Goal: Transaction & Acquisition: Purchase product/service

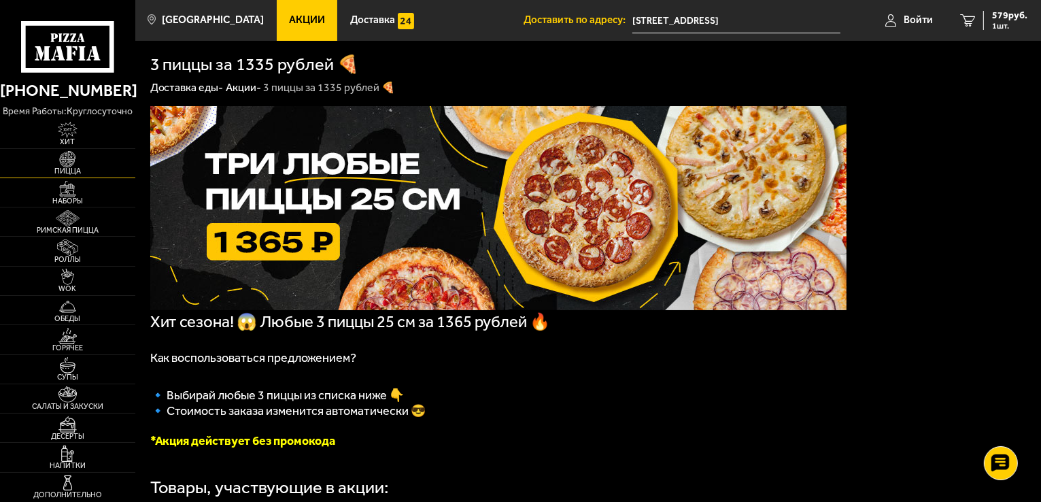
click at [65, 165] on img at bounding box center [67, 159] width 41 height 16
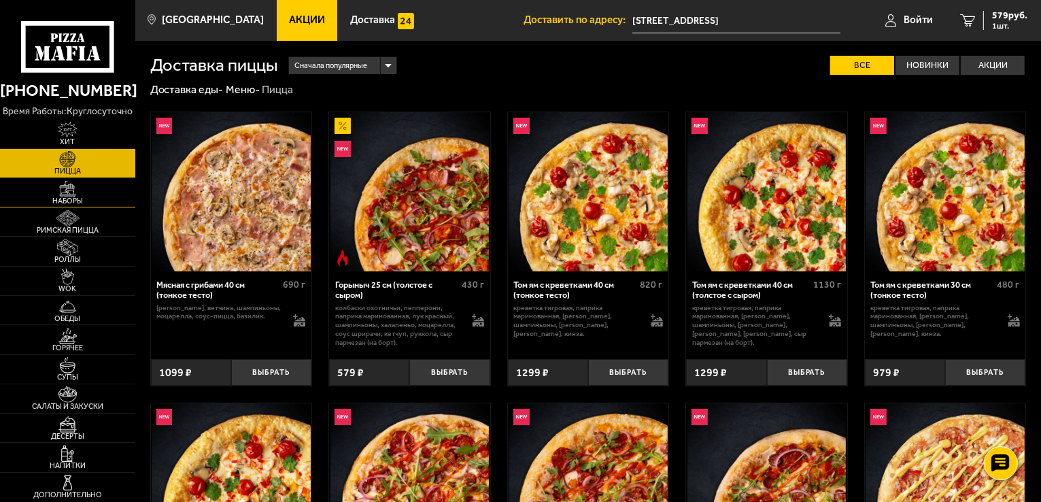
click at [75, 202] on span "Наборы" at bounding box center [67, 200] width 135 height 7
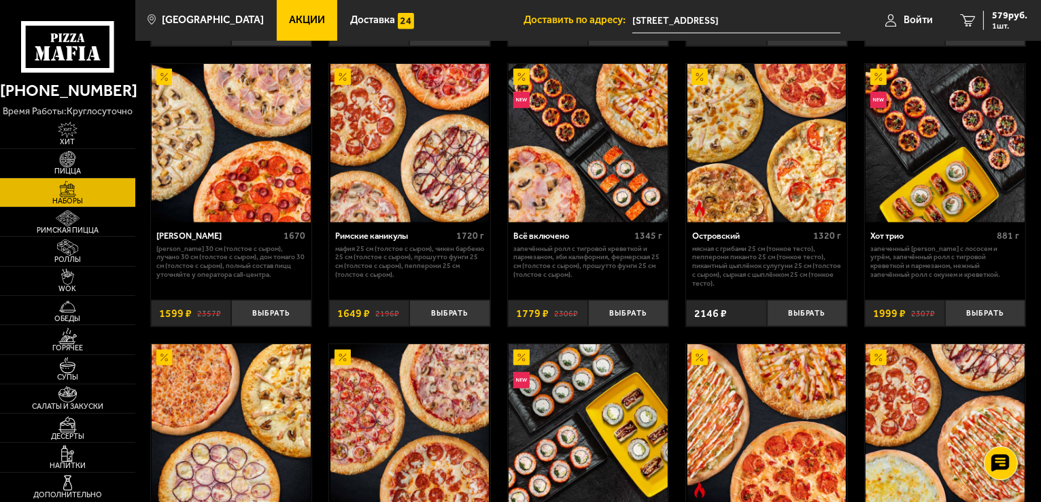
scroll to position [1442, 0]
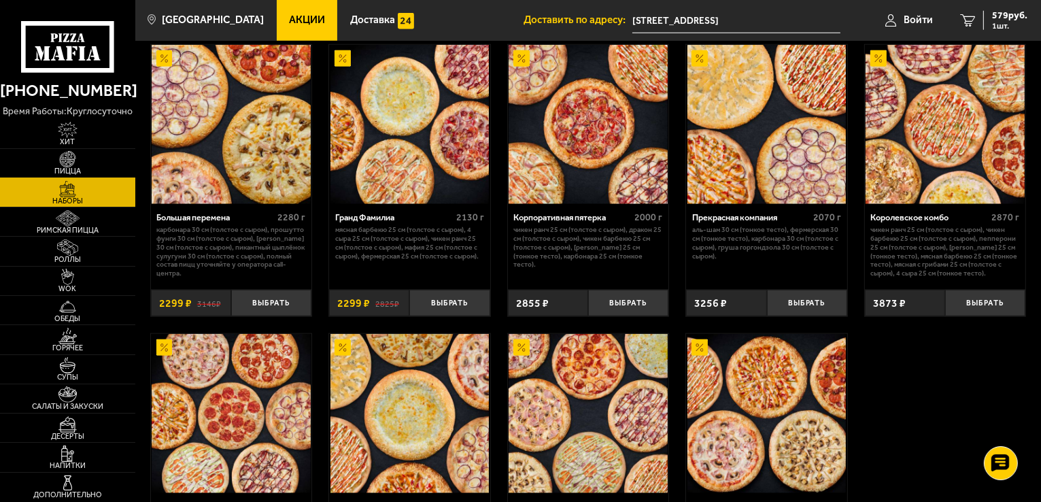
click at [78, 150] on link "Пицца" at bounding box center [67, 163] width 135 height 29
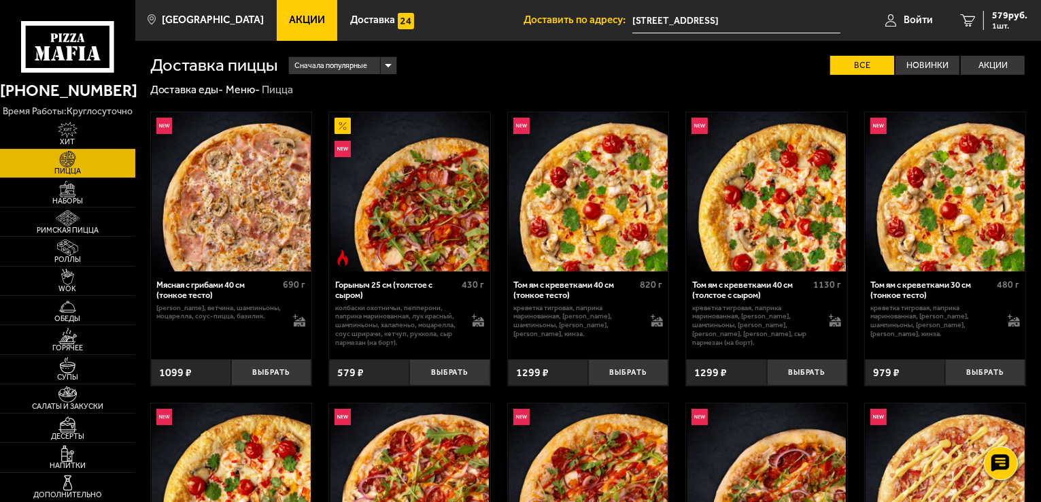
click at [60, 162] on img at bounding box center [67, 159] width 41 height 16
